Goal: Information Seeking & Learning: Understand process/instructions

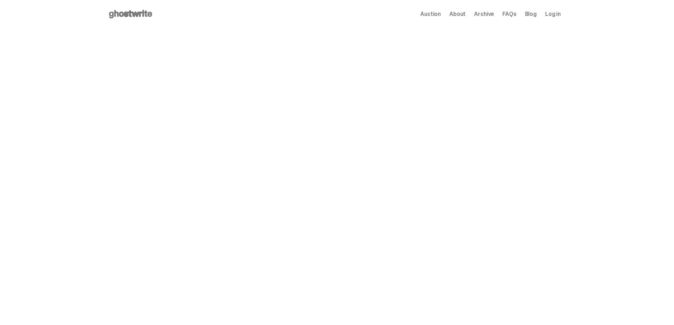
click at [331, 15] on span "FAQs" at bounding box center [509, 14] width 14 height 6
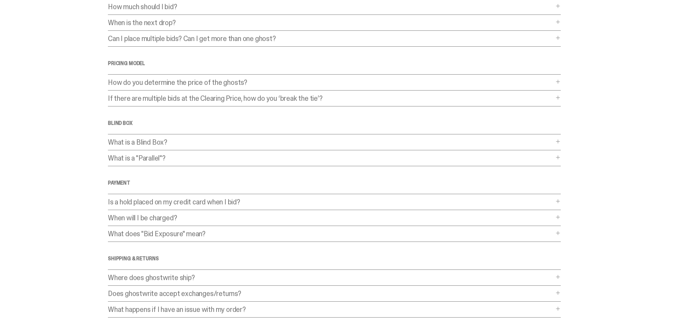
scroll to position [134, 0]
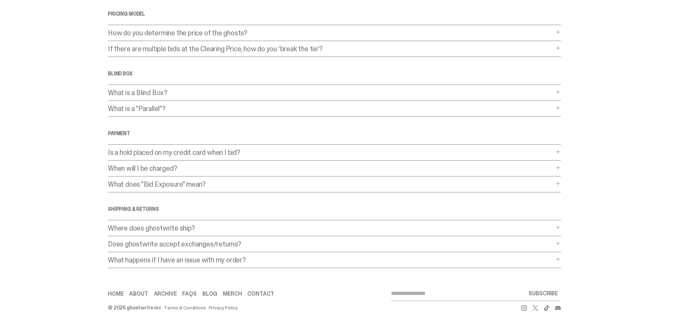
click at [180, 307] on link "Terms & Conditions" at bounding box center [185, 307] width 42 height 5
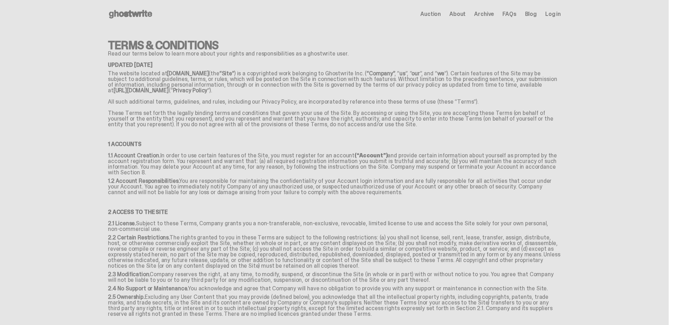
drag, startPoint x: 347, startPoint y: 55, endPoint x: 95, endPoint y: 55, distance: 252.2
copy p "Read our terms below to learn more about your rights and responsibilities as a …"
drag, startPoint x: 112, startPoint y: 115, endPoint x: 254, endPoint y: 115, distance: 142.2
click at [254, 115] on p "These Terms set forth the legally binding terms and conditions that govern your…" at bounding box center [334, 119] width 453 height 23
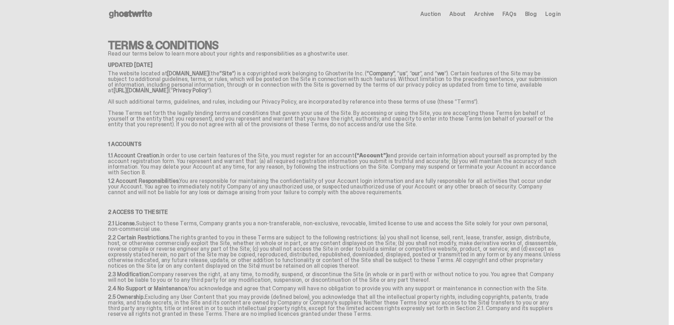
click at [313, 115] on p "These Terms set forth the legally binding terms and conditions that govern your…" at bounding box center [334, 119] width 453 height 23
drag, startPoint x: 338, startPoint y: 127, endPoint x: 106, endPoint y: 115, distance: 232.4
copy p "These Terms set forth the legally binding terms and conditions that govern your…"
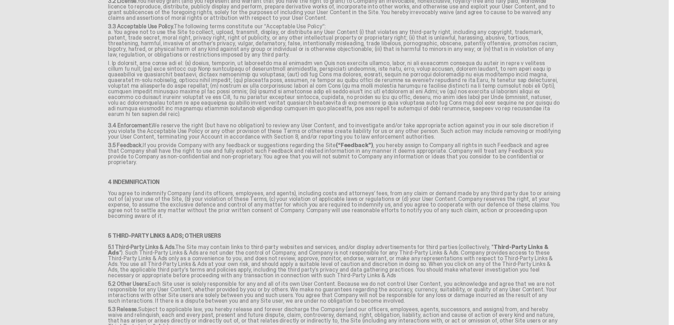
scroll to position [425, 0]
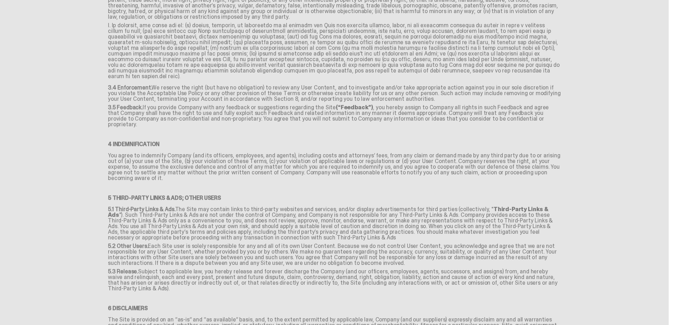
click at [590, 74] on main "Something went wrong! Hang in there while we get back on track Terms & Conditio…" at bounding box center [334, 183] width 669 height 1158
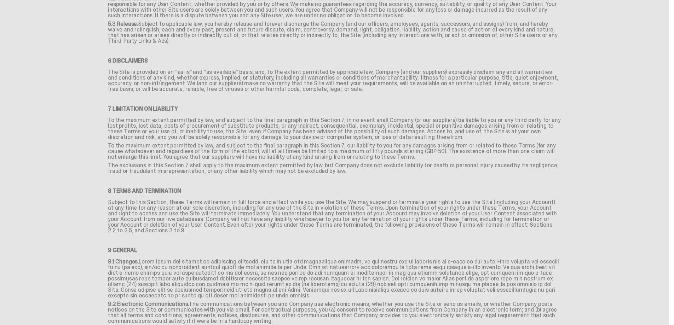
scroll to position [849, 0]
